Goal: Task Accomplishment & Management: Use online tool/utility

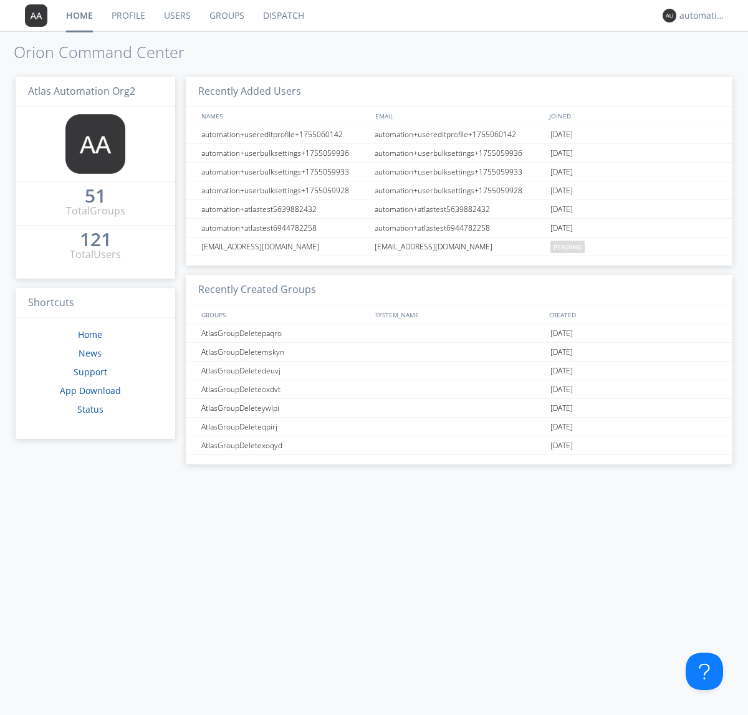
click at [282, 16] on link "Dispatch" at bounding box center [284, 15] width 60 height 31
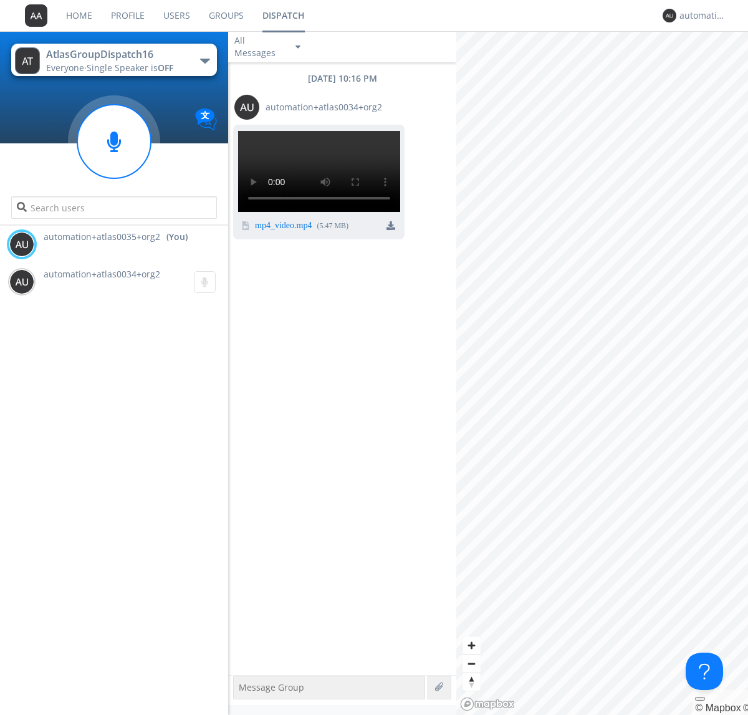
click at [204, 60] on div "button" at bounding box center [205, 61] width 10 height 5
click at [0, 0] on span "AtlasGroupDispatch17" at bounding box center [0, 0] width 0 height 0
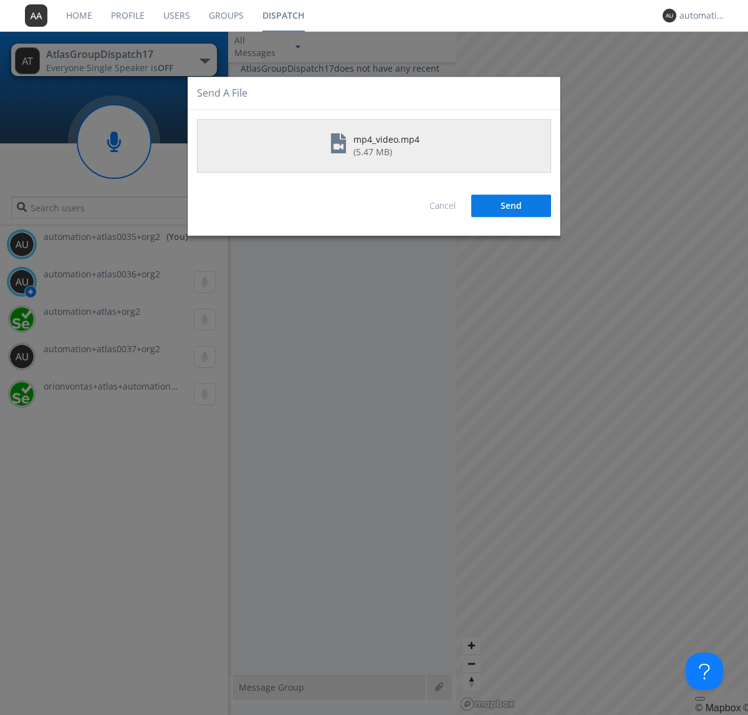
click at [511, 206] on button "Send" at bounding box center [511, 206] width 80 height 22
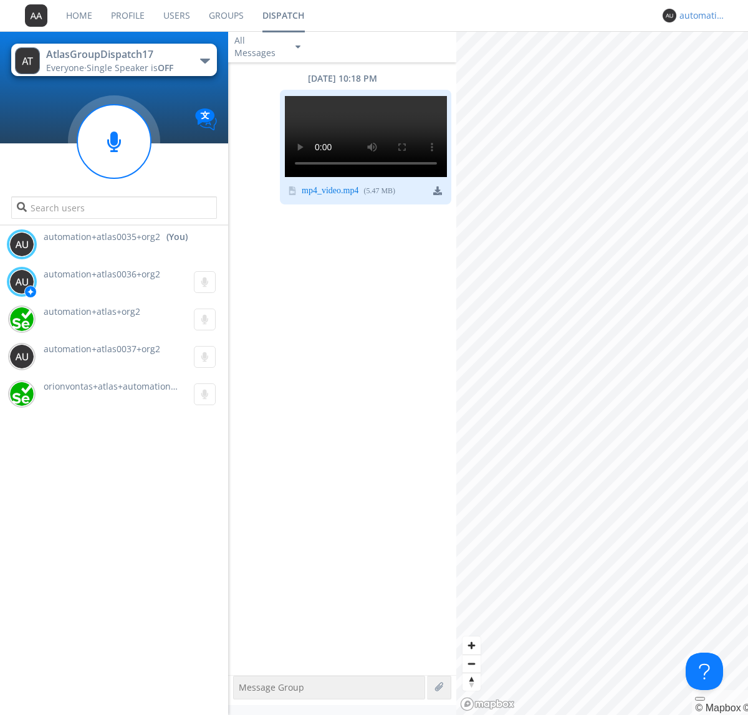
click at [699, 16] on div "automation+atlas0035+org2" at bounding box center [702, 15] width 47 height 12
click at [708, 65] on div "Log Out" at bounding box center [709, 66] width 64 height 22
